Goal: Connect with others: Connect with others

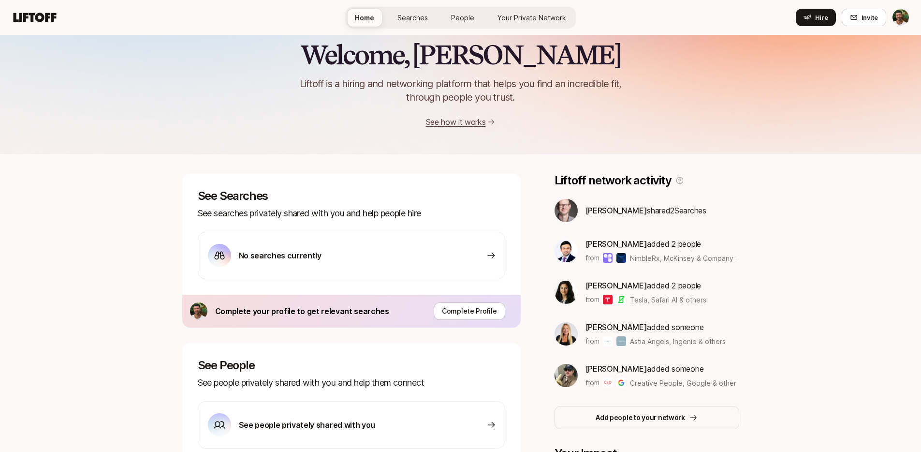
scroll to position [37, 0]
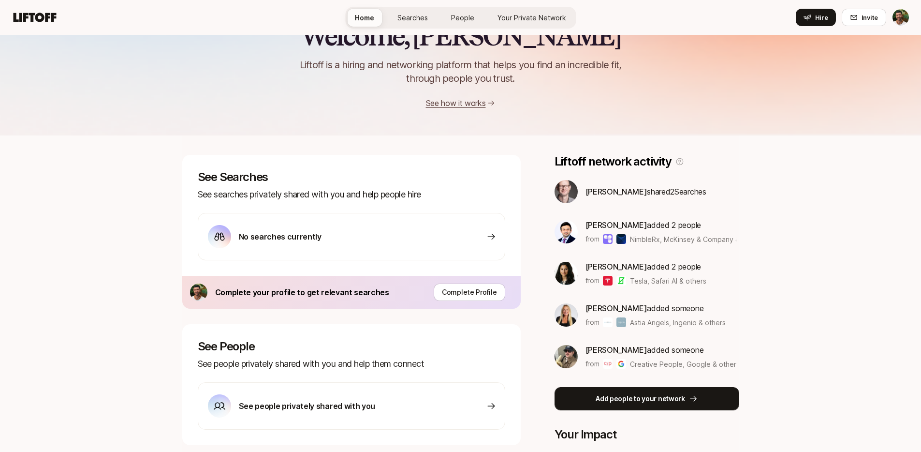
click at [653, 397] on p "Add people to your network" at bounding box center [640, 399] width 89 height 12
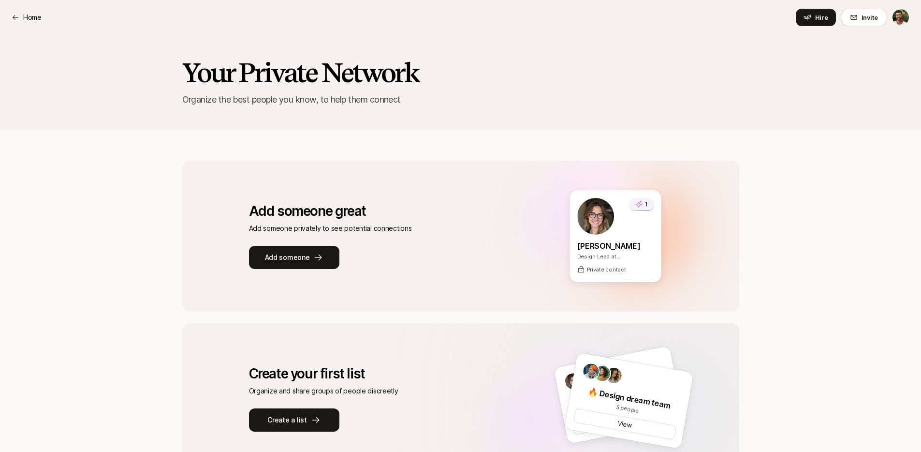
click at [903, 19] on html "Home Home Hire Invite Your Private Network Organize the best people you know, t…" at bounding box center [460, 226] width 921 height 452
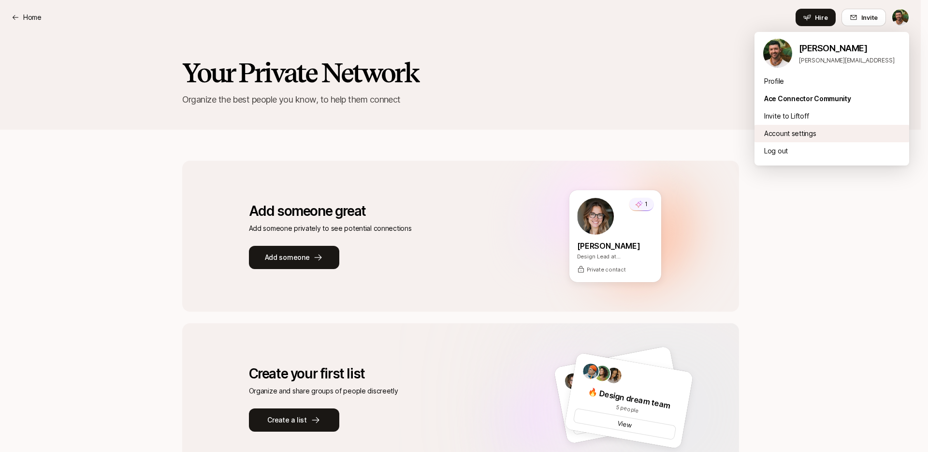
click at [832, 128] on div "Account settings" at bounding box center [832, 133] width 155 height 17
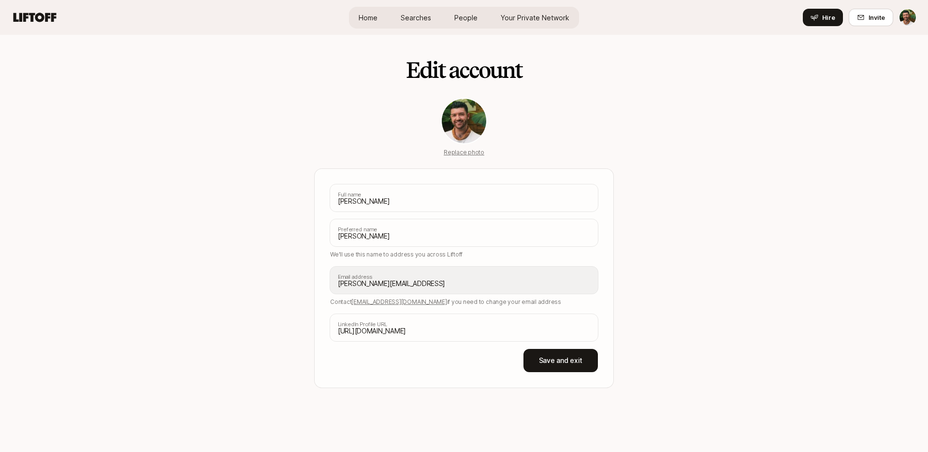
click at [464, 16] on span "People" at bounding box center [465, 18] width 23 height 10
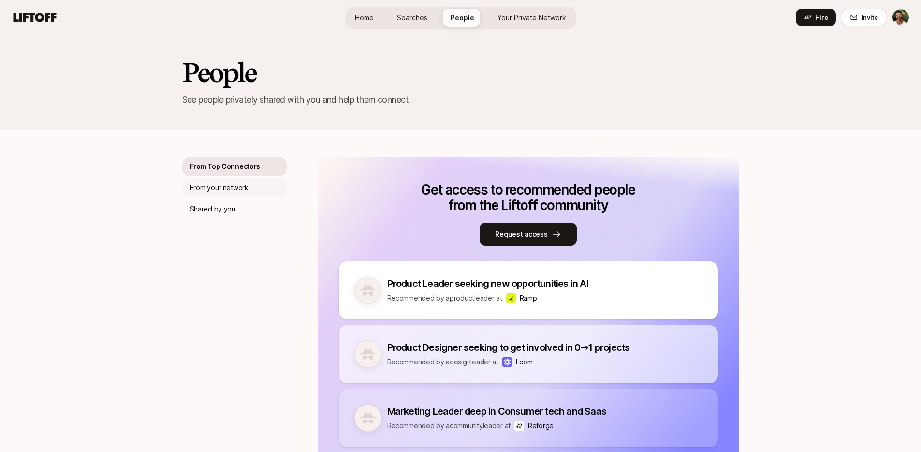
click at [241, 182] on p "From your network" at bounding box center [219, 188] width 58 height 12
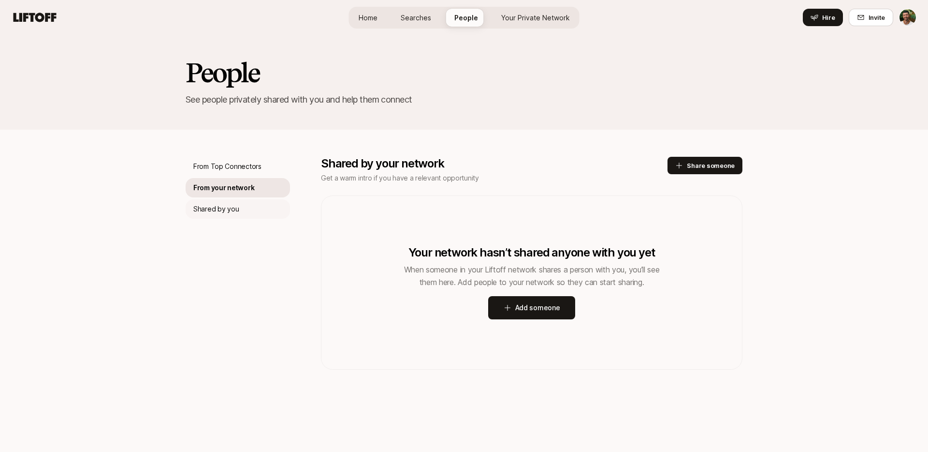
click at [266, 209] on div "Shared by you" at bounding box center [238, 208] width 104 height 19
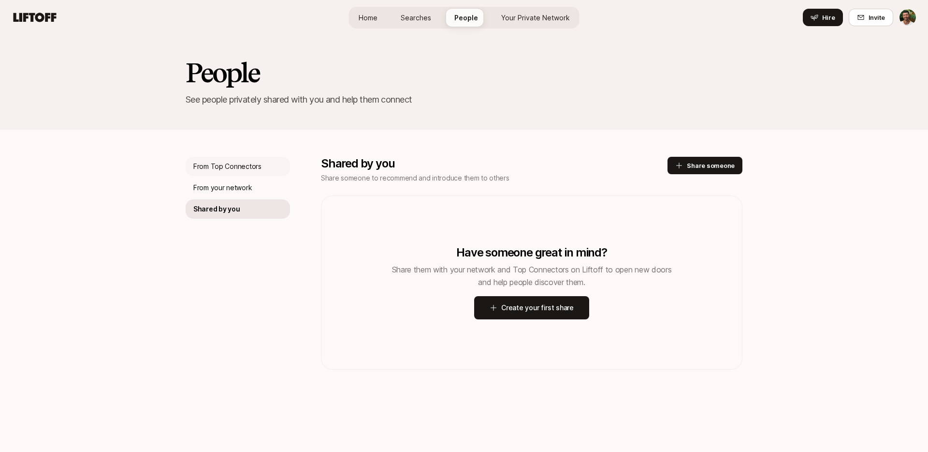
click at [268, 167] on div "From Top Connectors" at bounding box center [238, 166] width 104 height 19
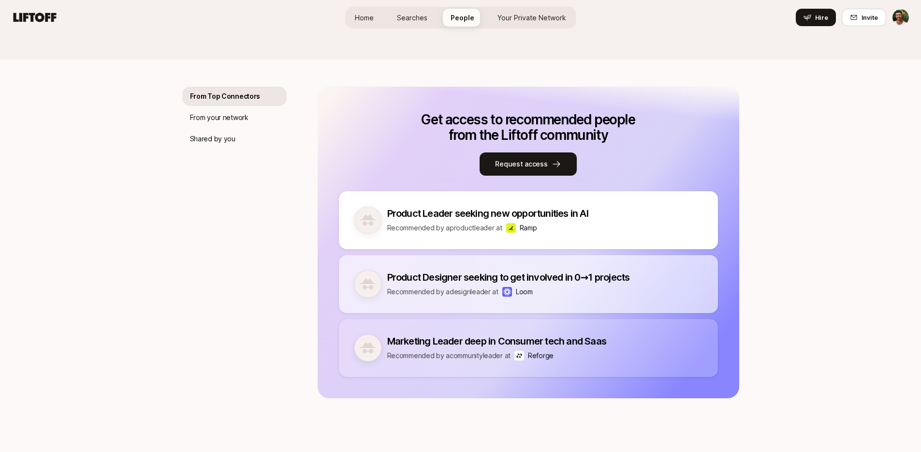
scroll to position [82, 0]
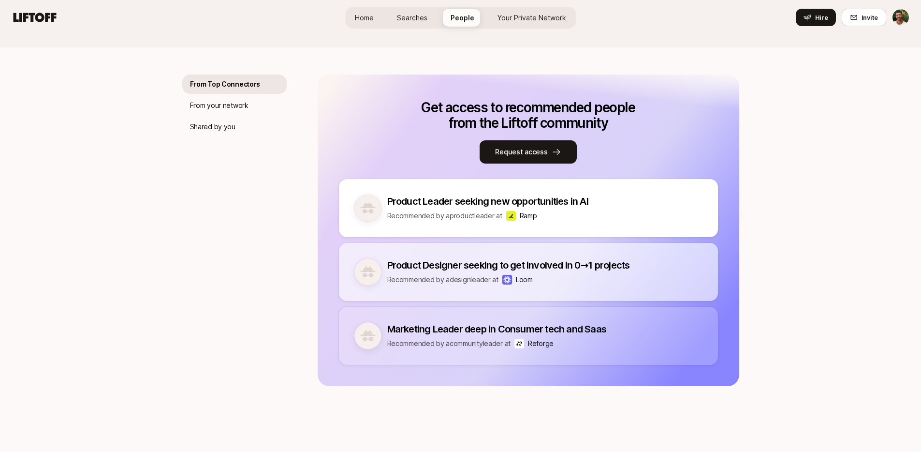
click at [462, 217] on p "Recommended by a product leader at" at bounding box center [444, 216] width 115 height 12
click at [536, 150] on button "Request access" at bounding box center [528, 151] width 97 height 23
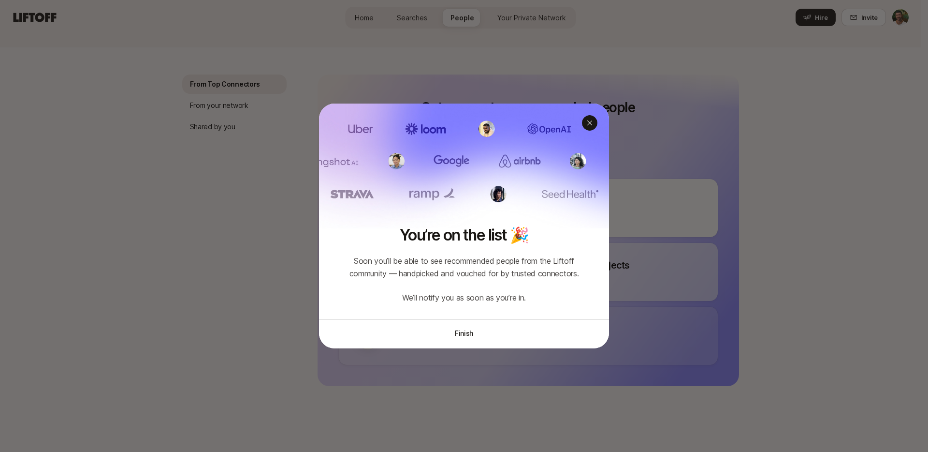
click at [586, 123] on icon at bounding box center [590, 123] width 8 height 8
